Goal: Find specific page/section: Find specific page/section

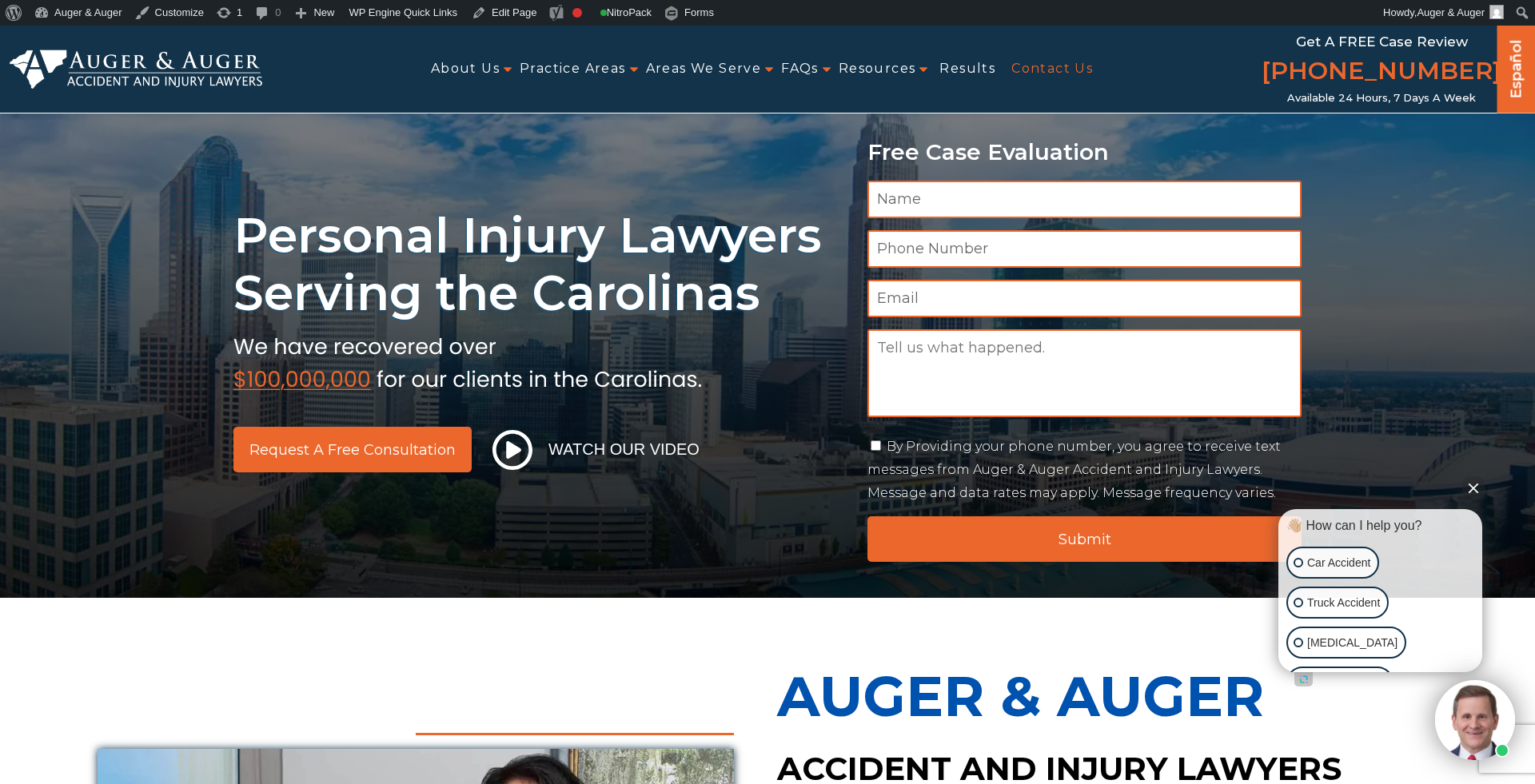
click at [1037, 62] on link "Contact Us" at bounding box center [1052, 69] width 81 height 36
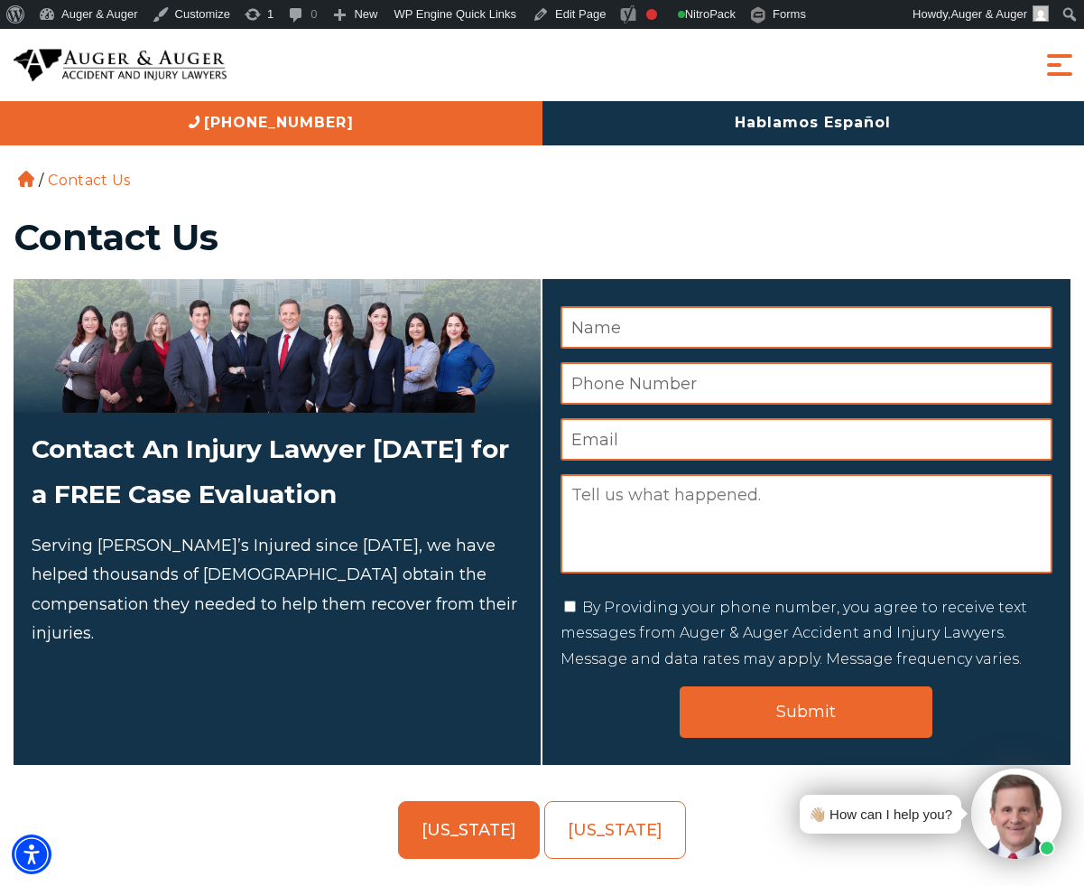
click at [1084, 55] on div "About Us Attorneys Herbert Auger Arlene Auger Hunter Gillespie Madison McLawhor…" at bounding box center [542, 65] width 1084 height 72
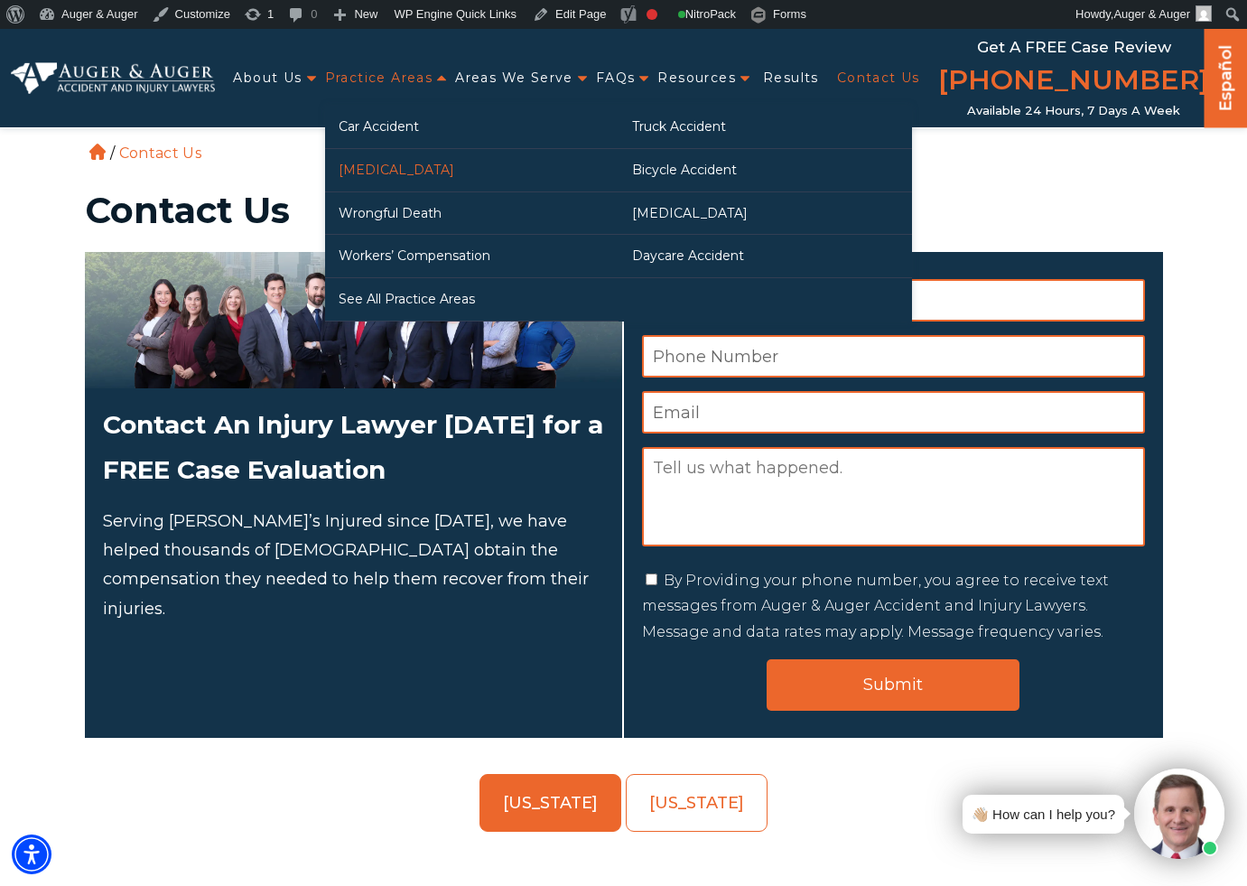
click at [395, 154] on link "[MEDICAL_DATA]" at bounding box center [471, 170] width 293 height 42
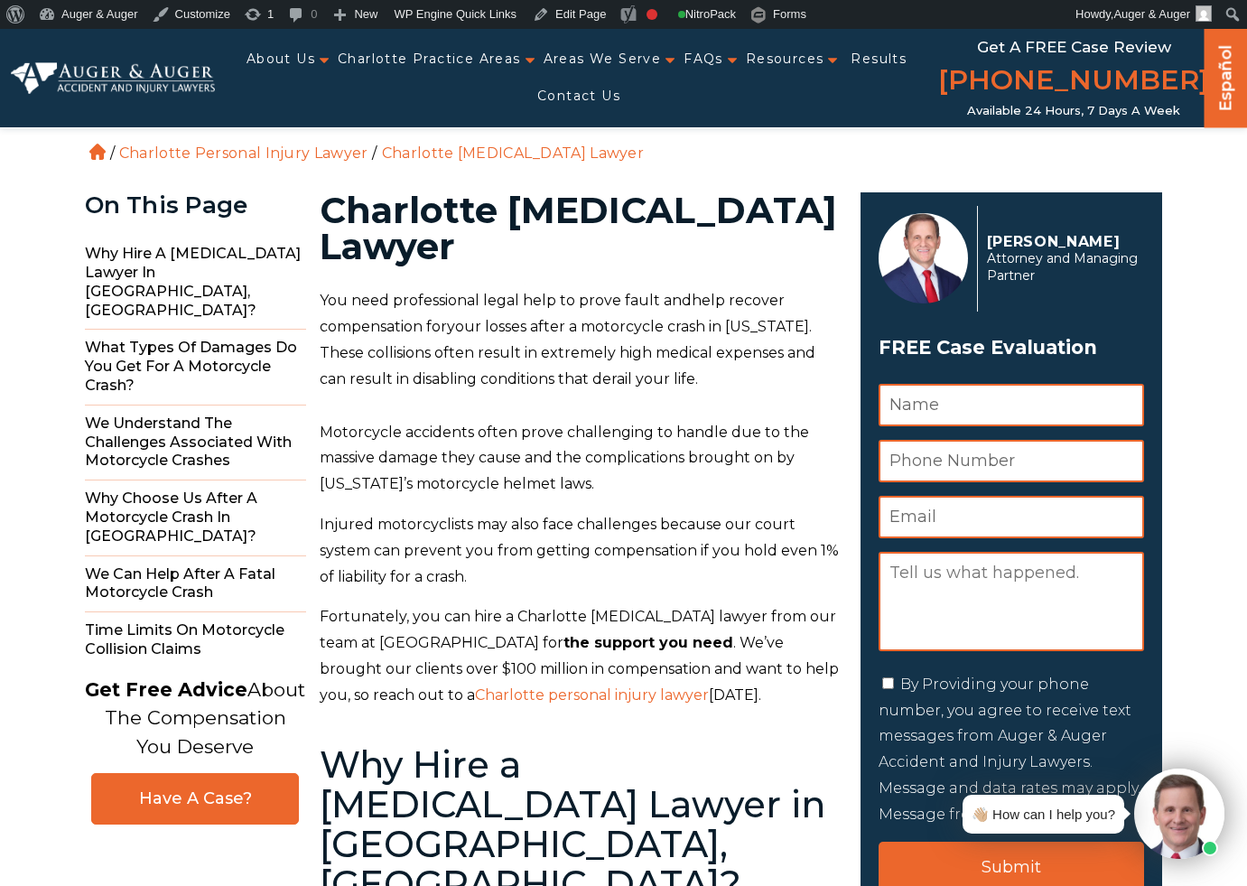
click at [945, 409] on input "Name *" at bounding box center [1011, 405] width 265 height 42
